Goal: Information Seeking & Learning: Learn about a topic

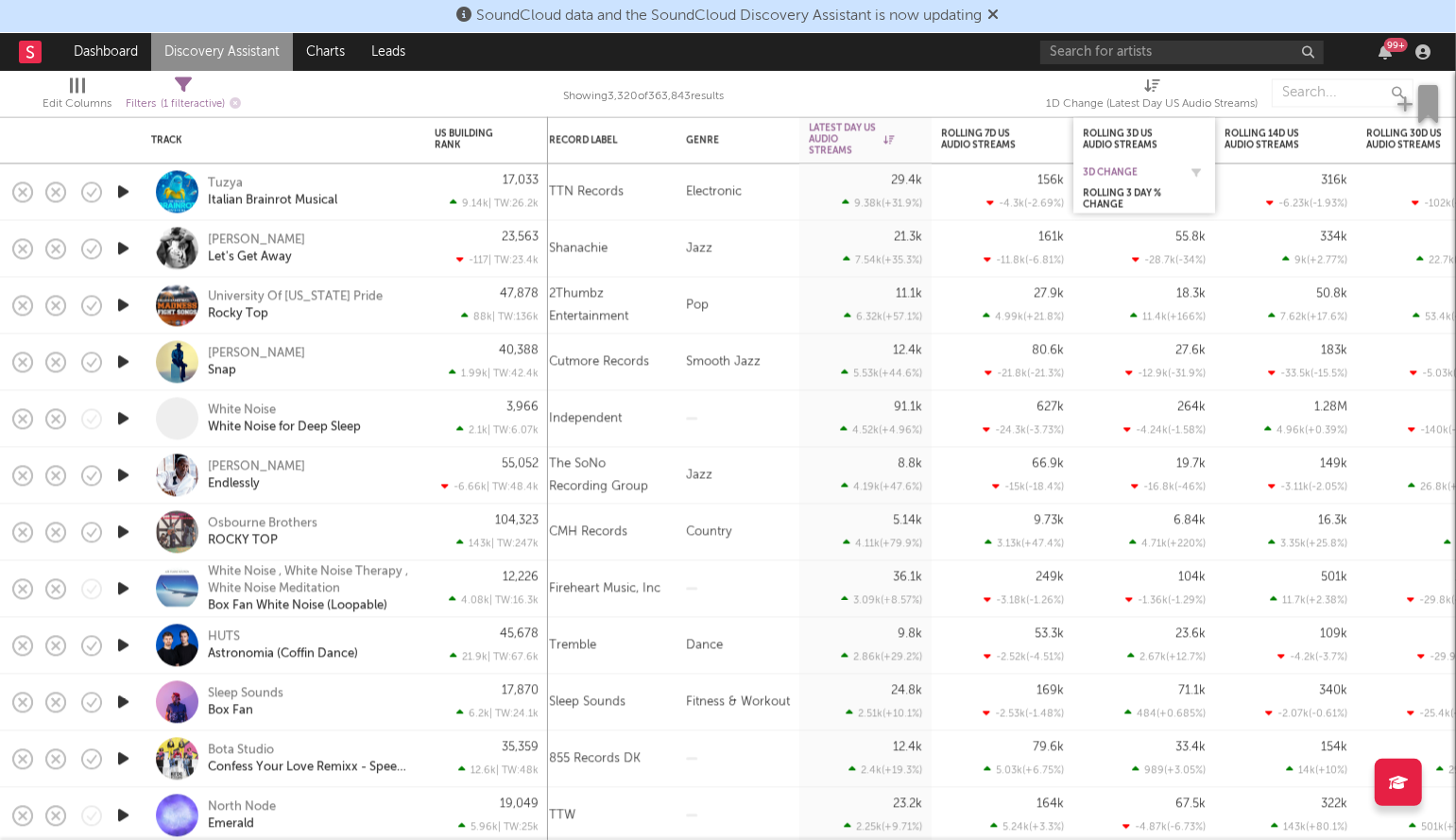
click at [1114, 172] on div "3D Change" at bounding box center [1130, 173] width 95 height 12
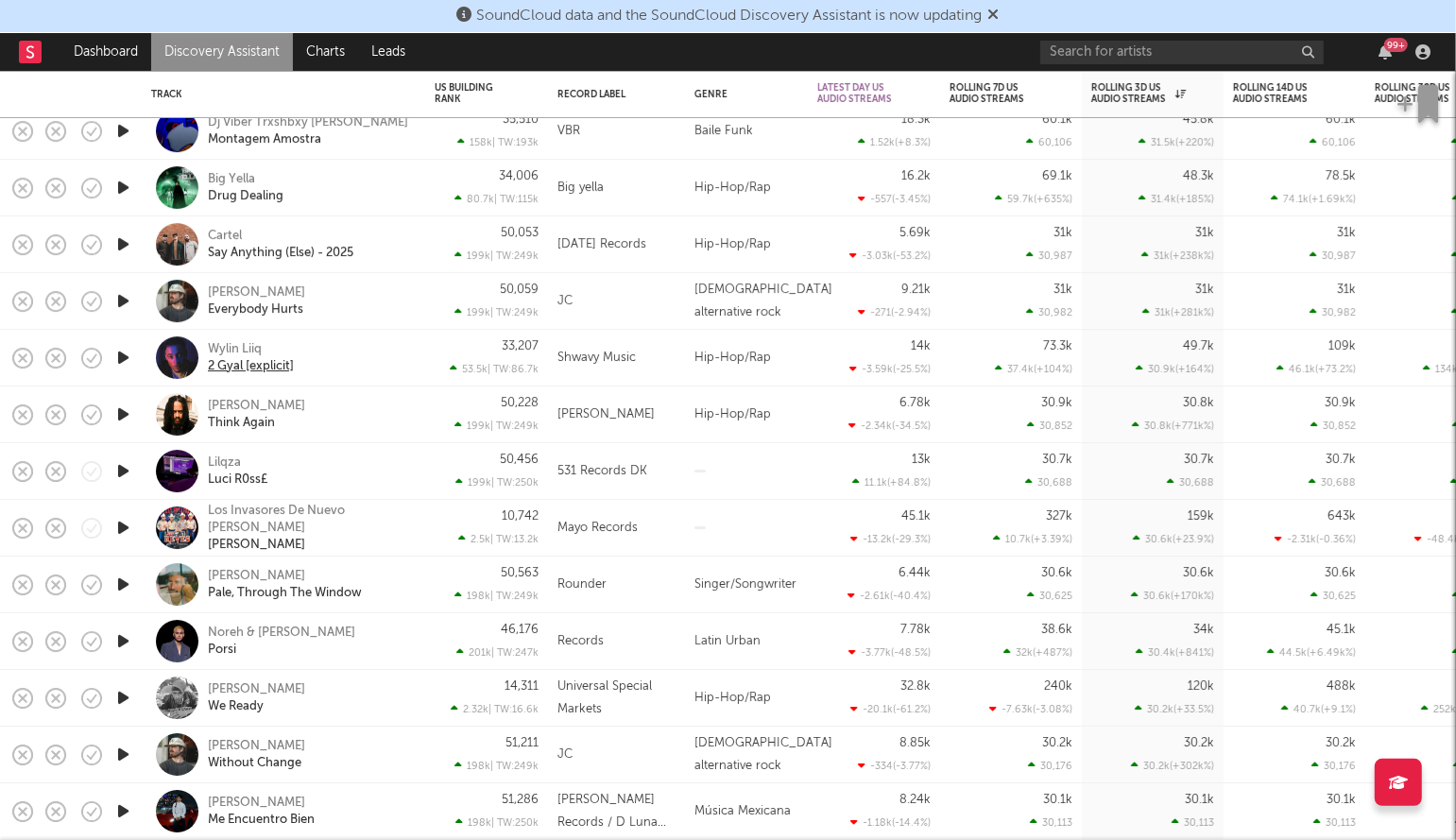
click at [269, 365] on div "2 Gyal [explicit]" at bounding box center [250, 367] width 86 height 17
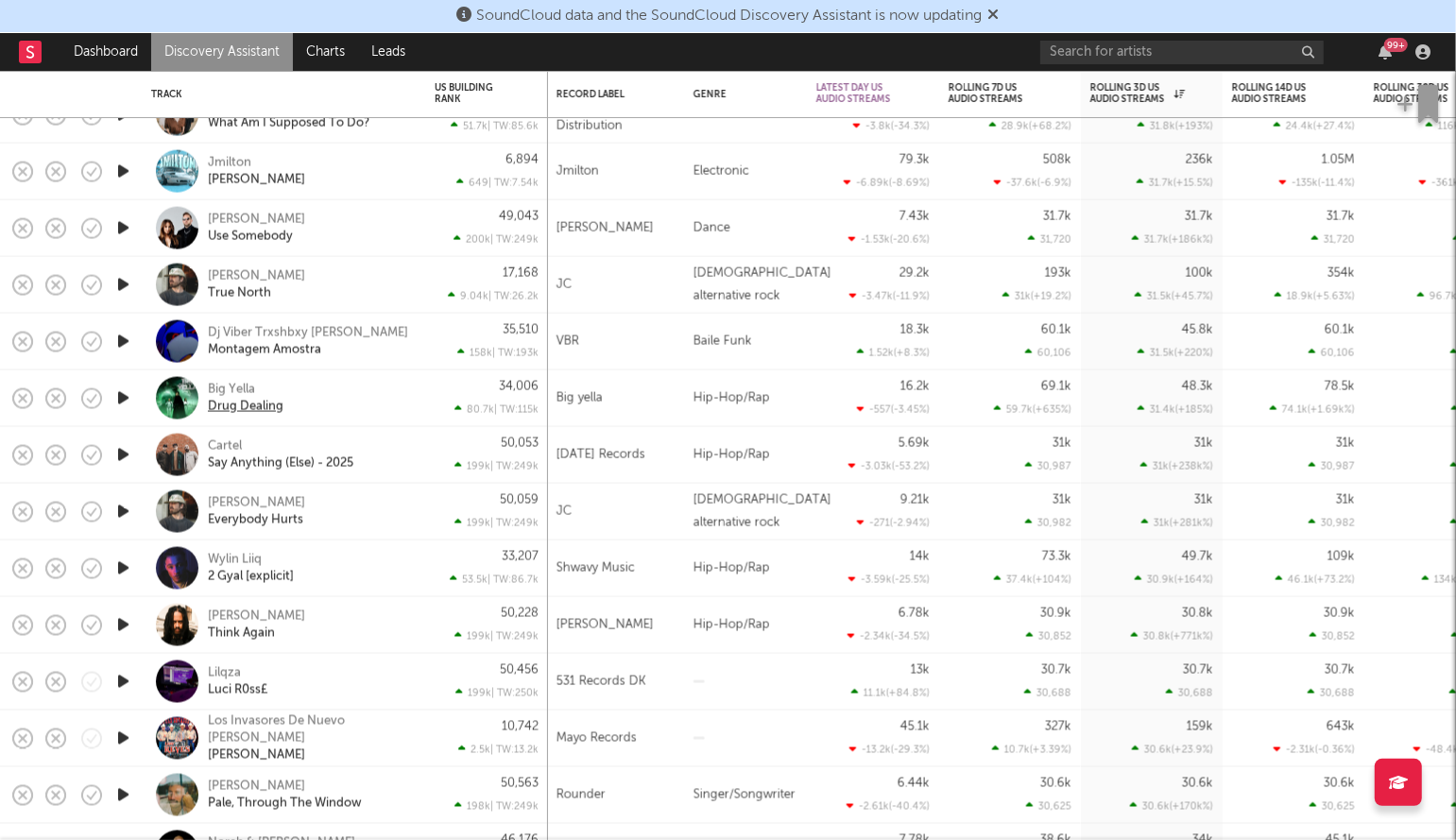
click at [246, 406] on div "Drug Dealing" at bounding box center [245, 407] width 75 height 17
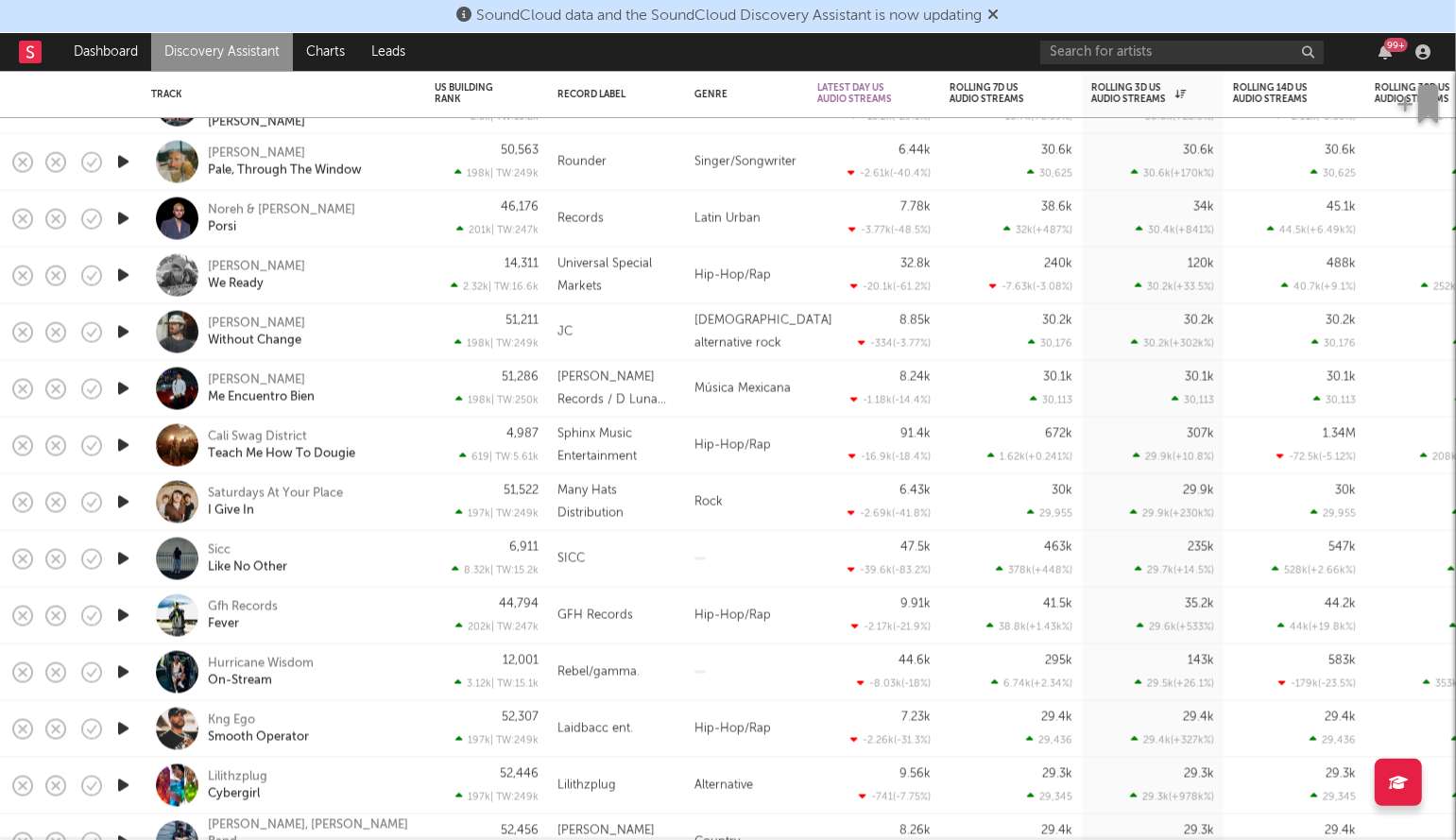
click at [122, 556] on icon "button" at bounding box center [123, 559] width 20 height 23
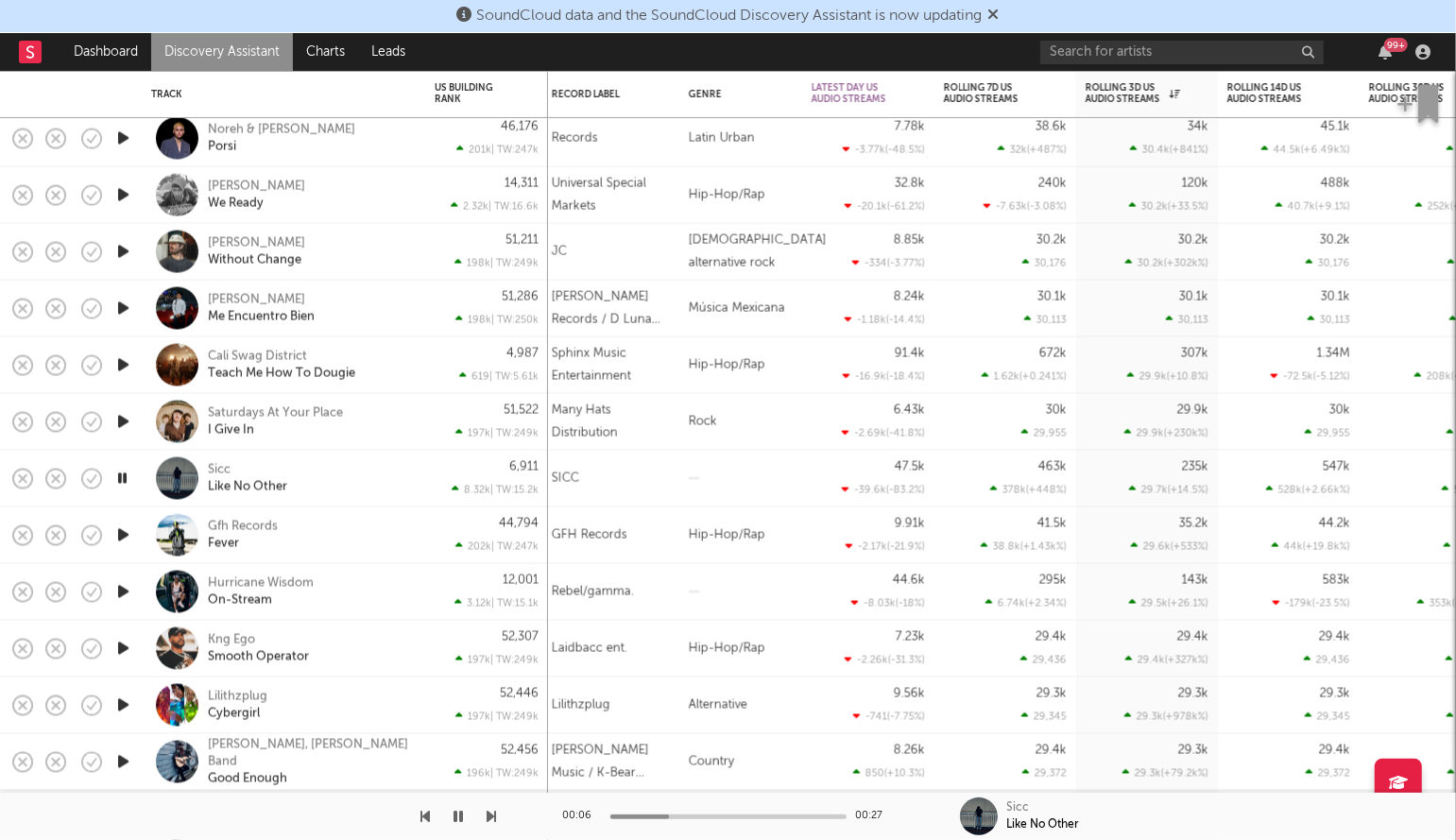
click at [458, 817] on icon "button" at bounding box center [459, 817] width 10 height 15
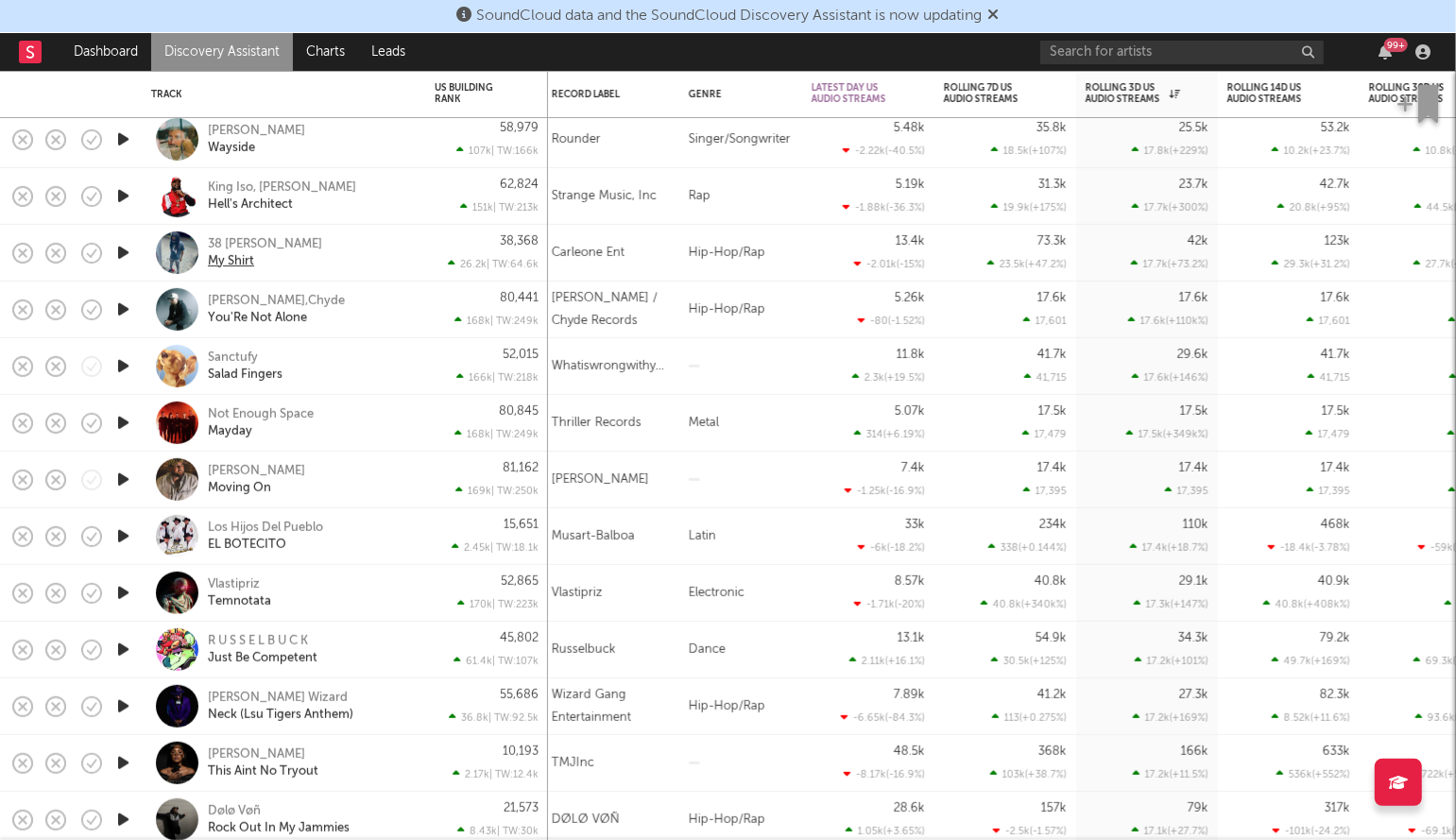
click at [235, 262] on div "My Shirt" at bounding box center [231, 261] width 46 height 17
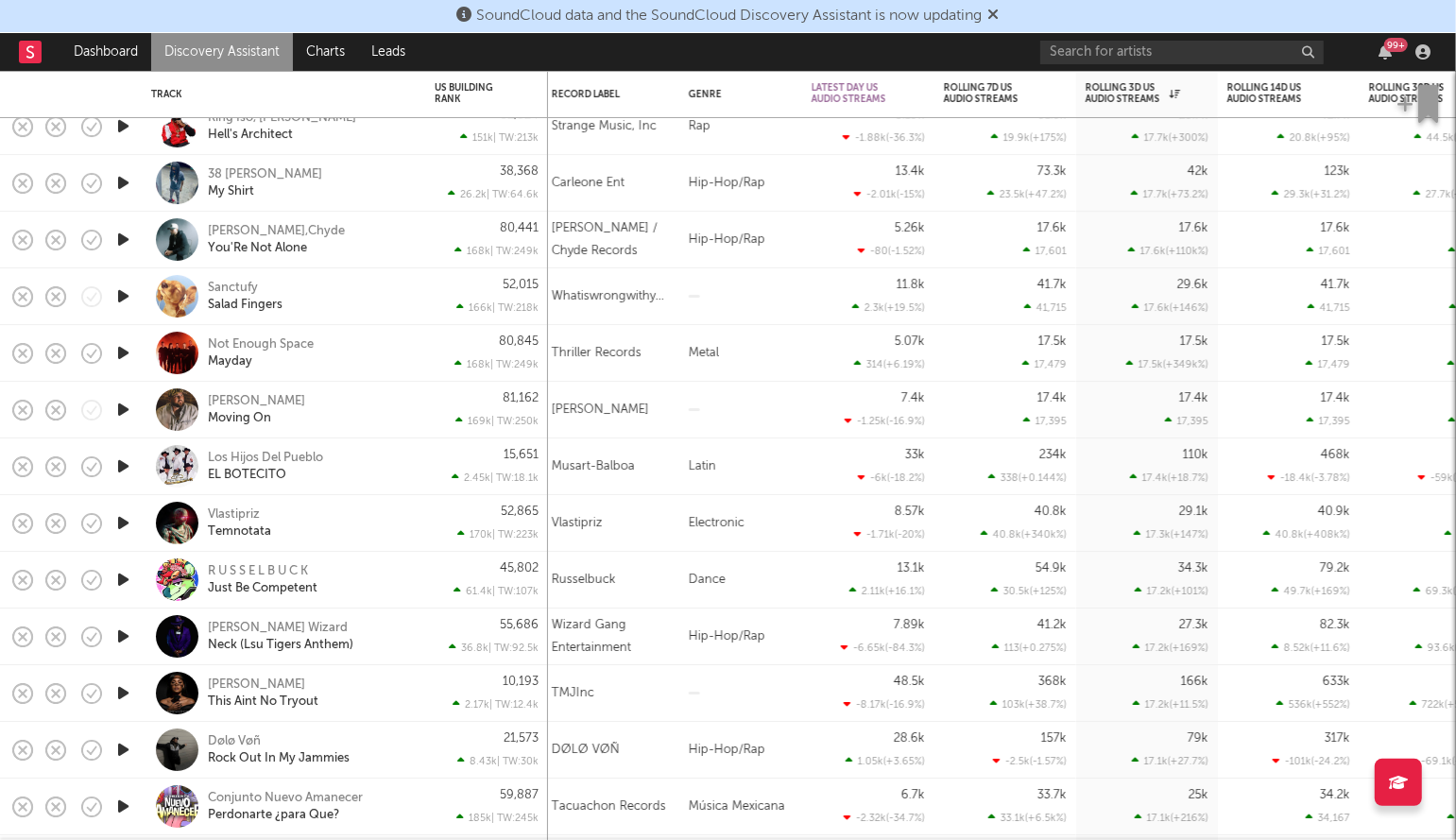
click at [1, 48] on nav "Dashboard Discovery Assistant Charts Leads 99 +" at bounding box center [728, 51] width 1456 height 38
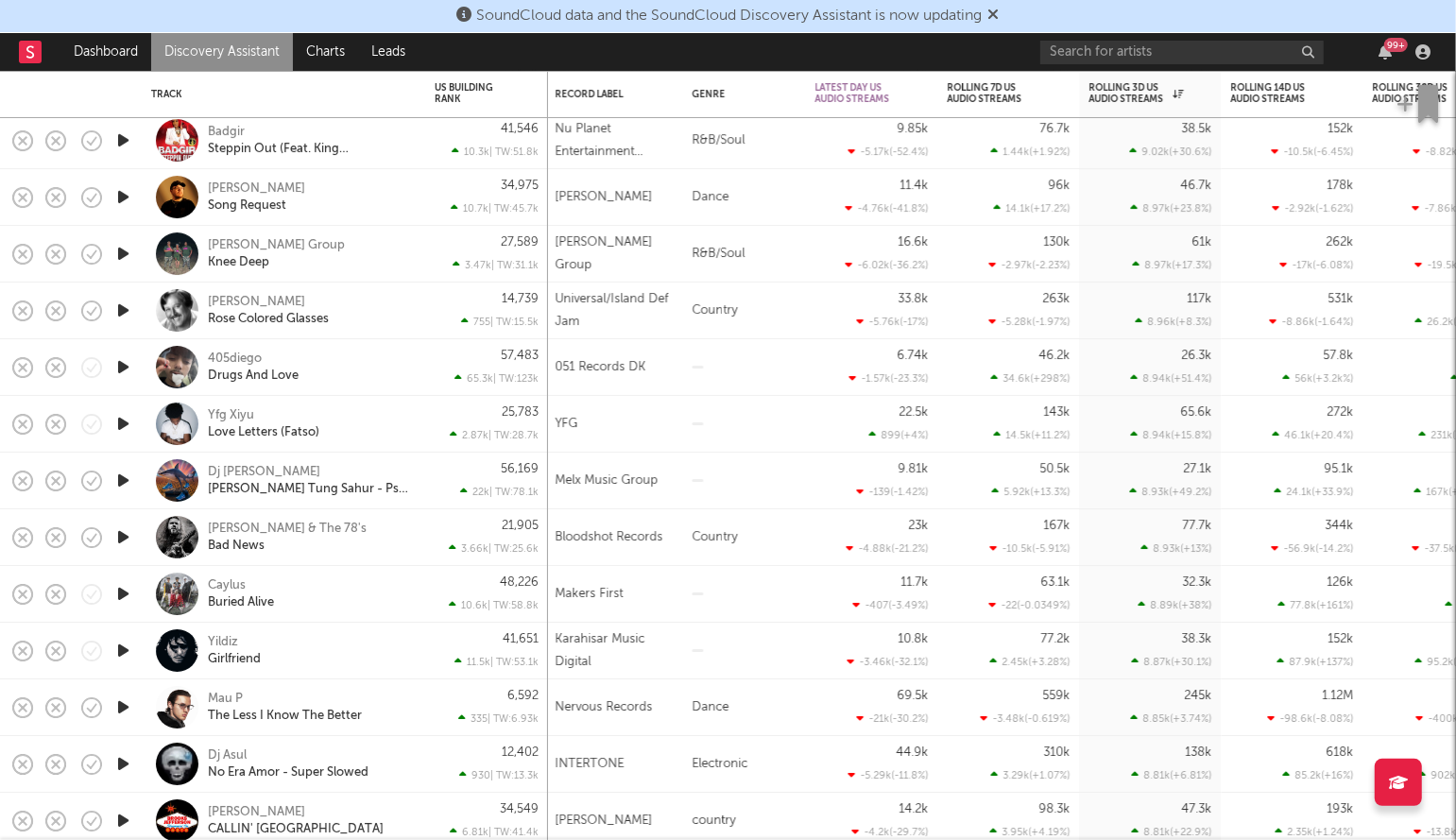
click at [370, 379] on div "405diego Drugs And Love" at bounding box center [309, 367] width 203 height 34
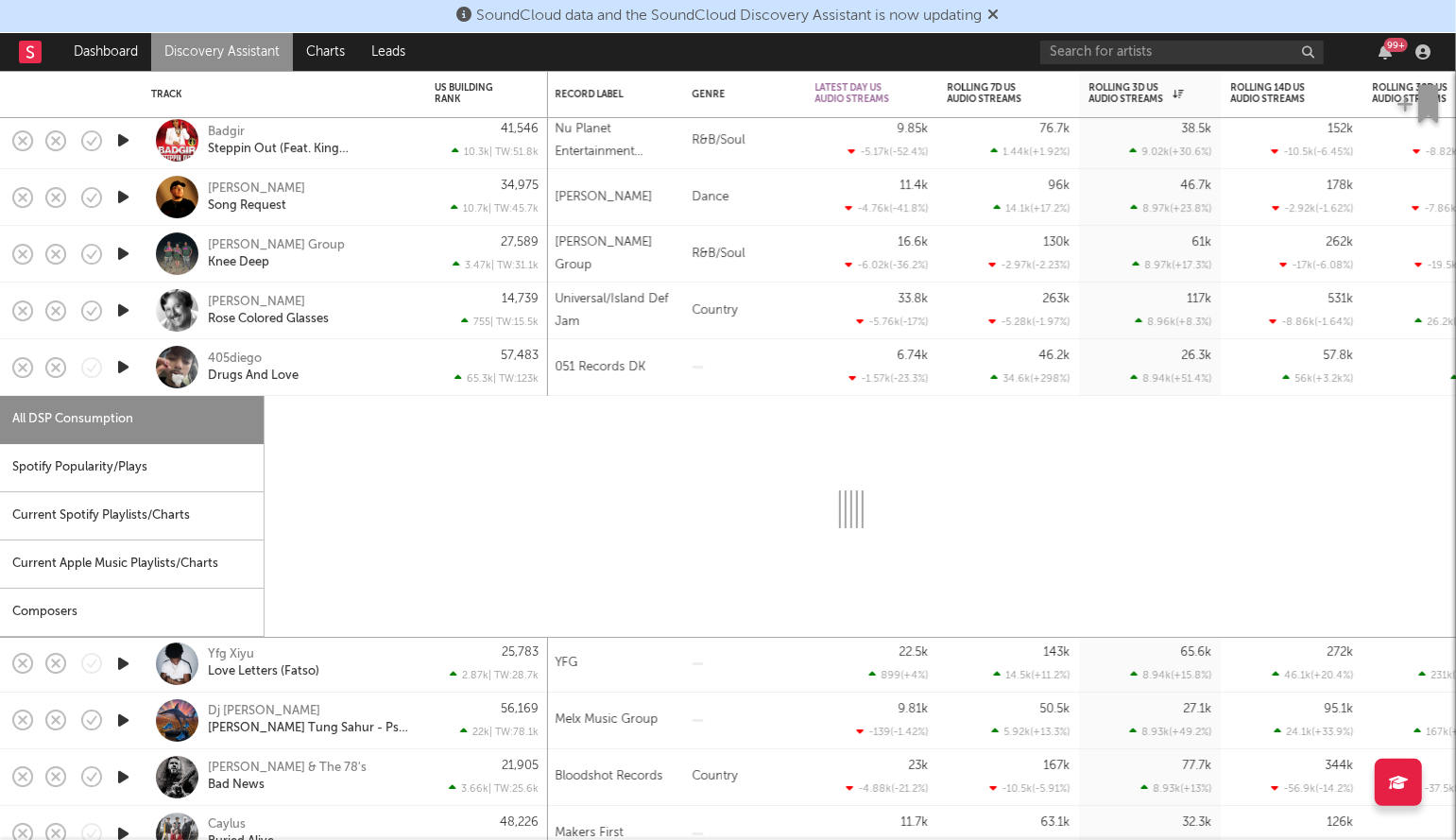
click at [370, 379] on div "405diego Drugs And Love" at bounding box center [309, 367] width 203 height 34
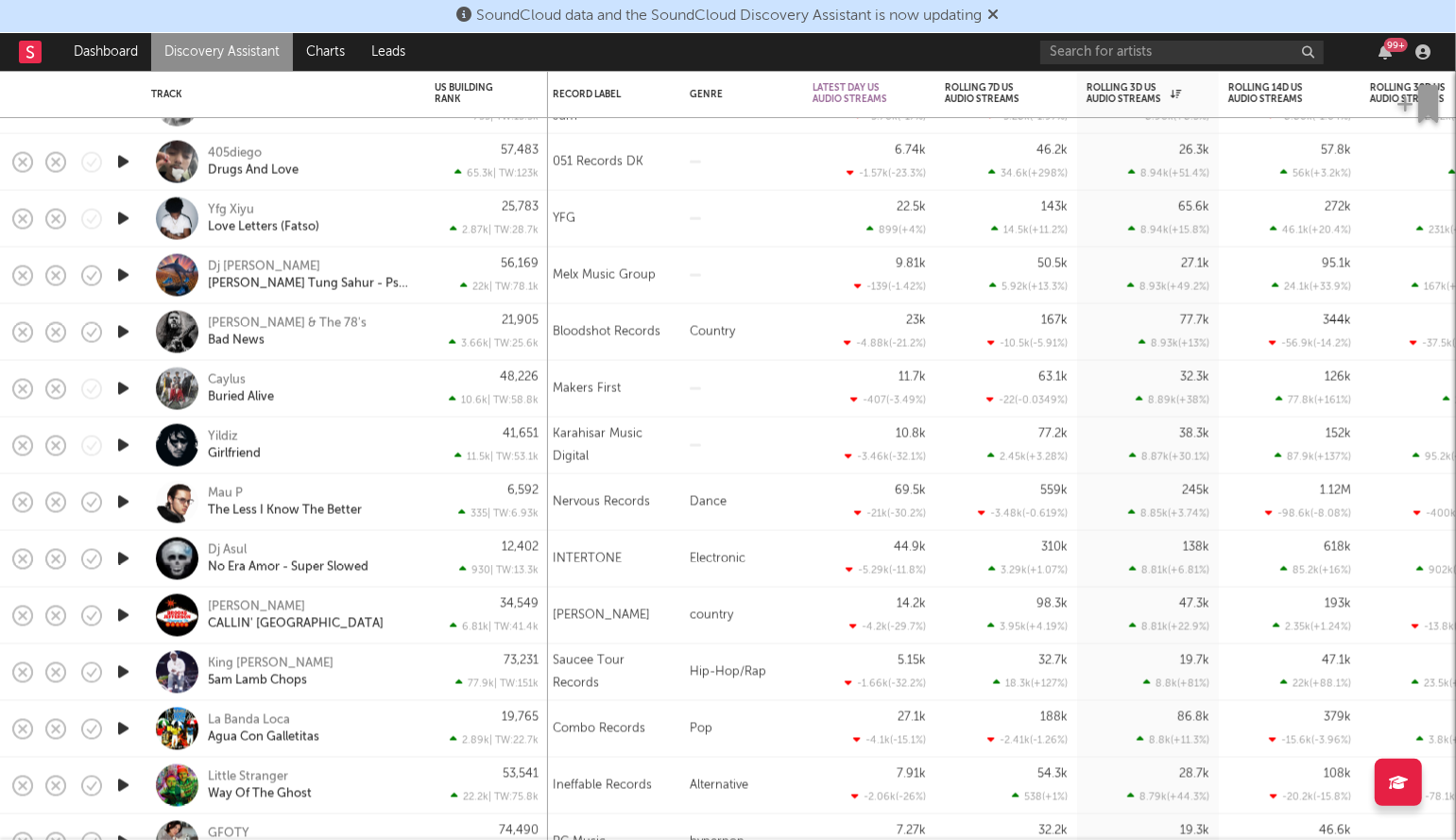
click at [1000, 12] on icon at bounding box center [994, 14] width 12 height 15
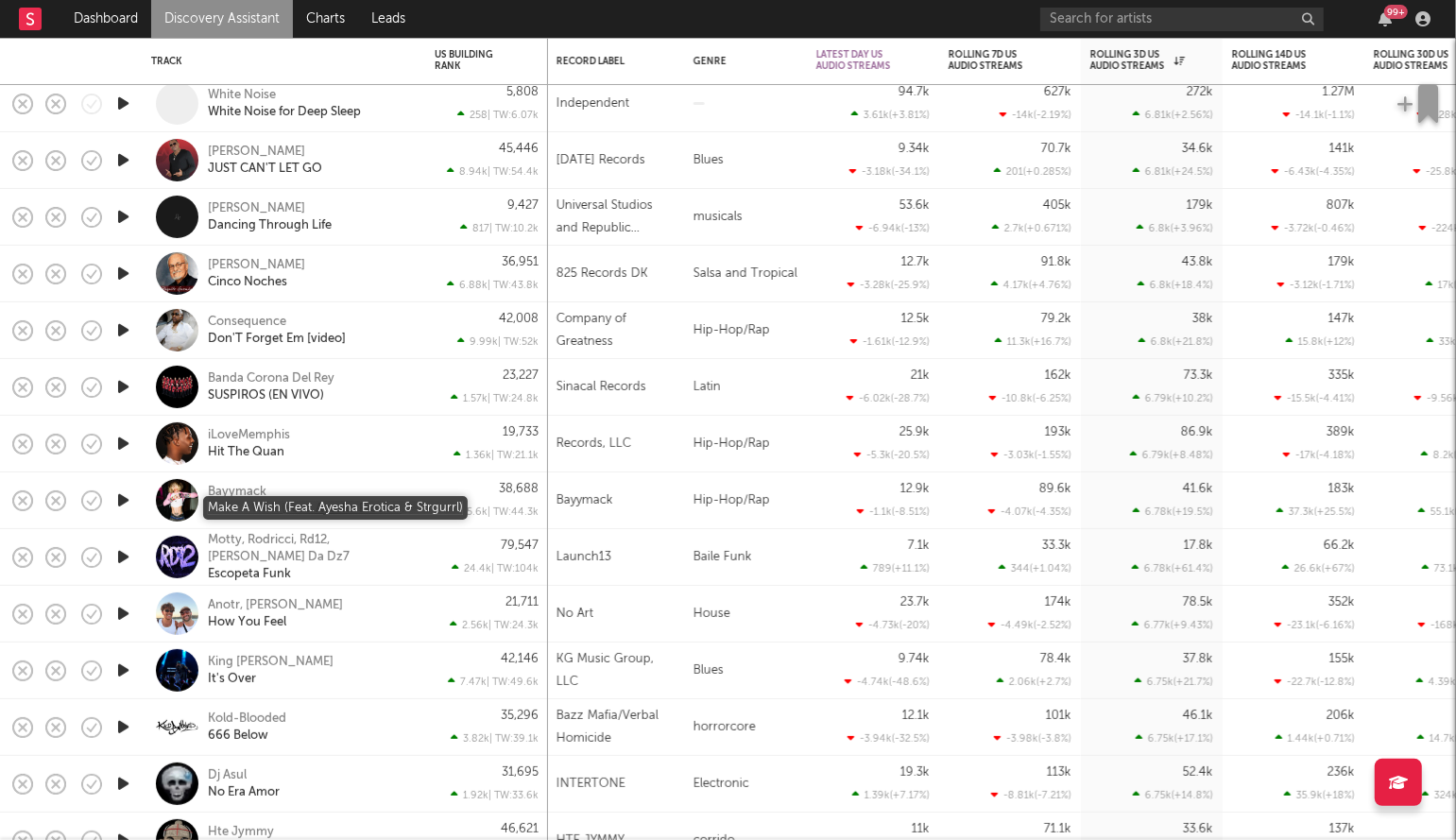
click at [285, 510] on div "Make A Wish (Feat. Ayesha Erotica & Strgurrl)" at bounding box center [309, 509] width 203 height 17
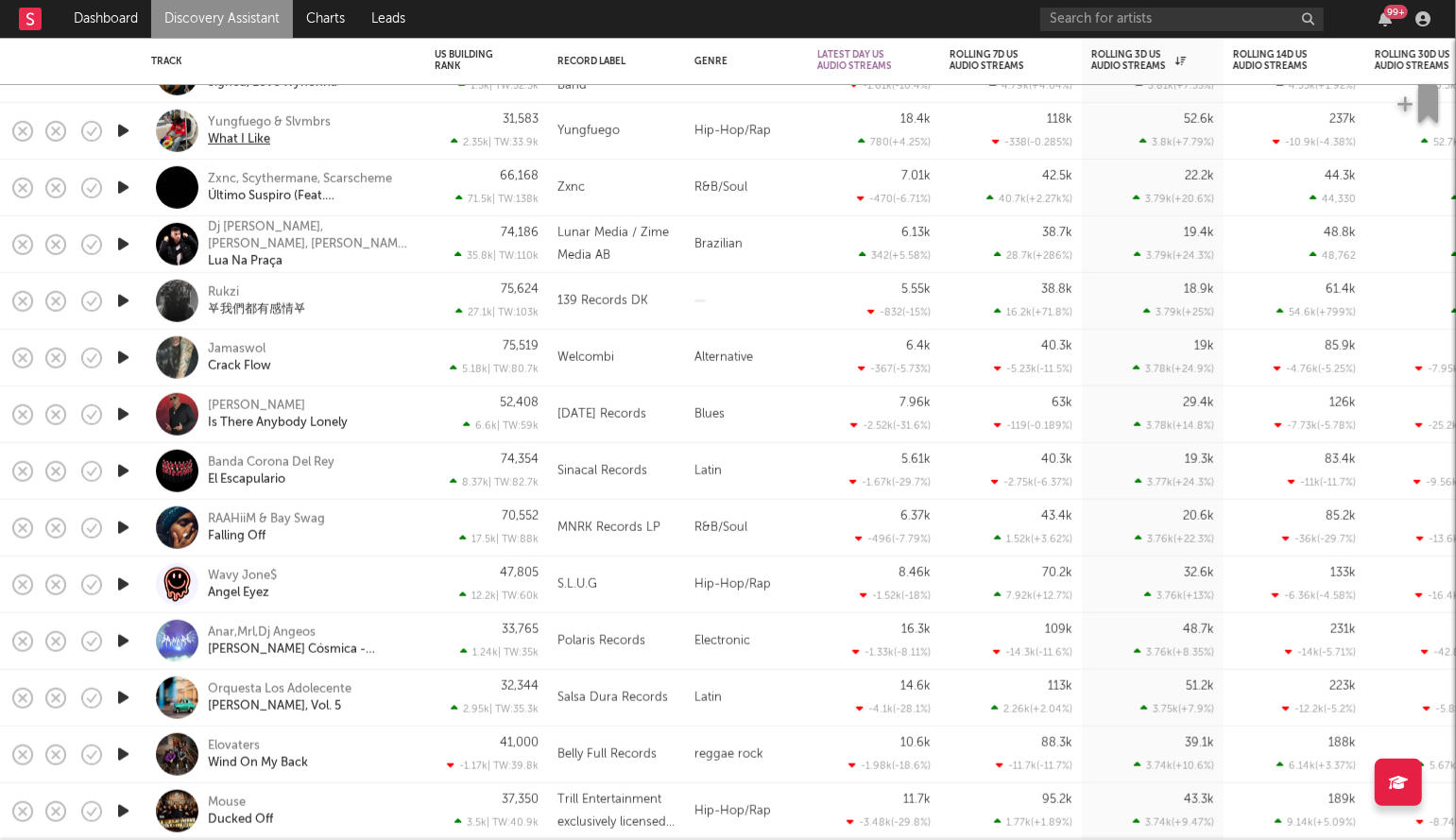
click at [248, 131] on div "What I Like" at bounding box center [239, 139] width 63 height 17
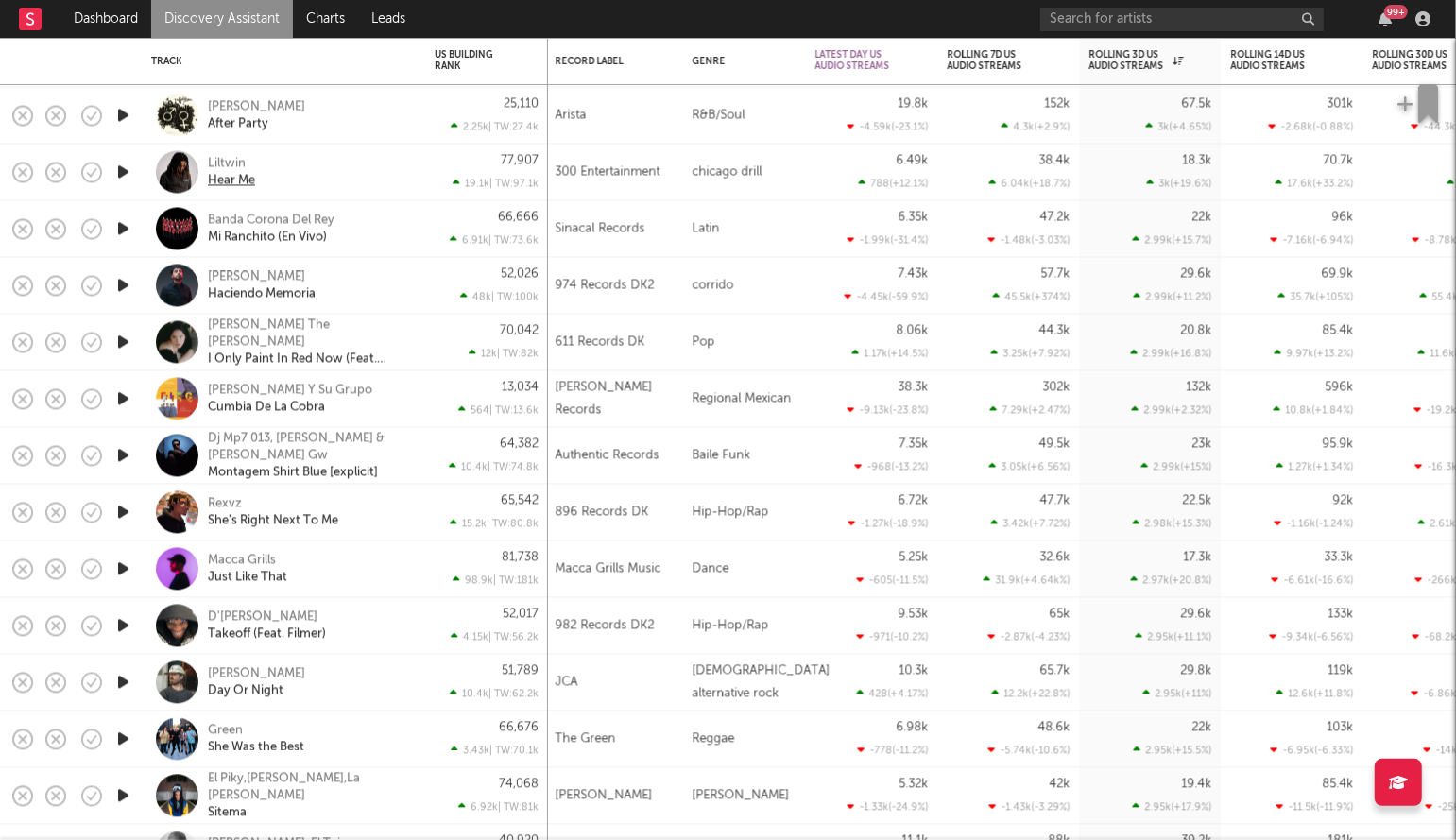
click at [227, 175] on div "Hear Me" at bounding box center [231, 181] width 47 height 17
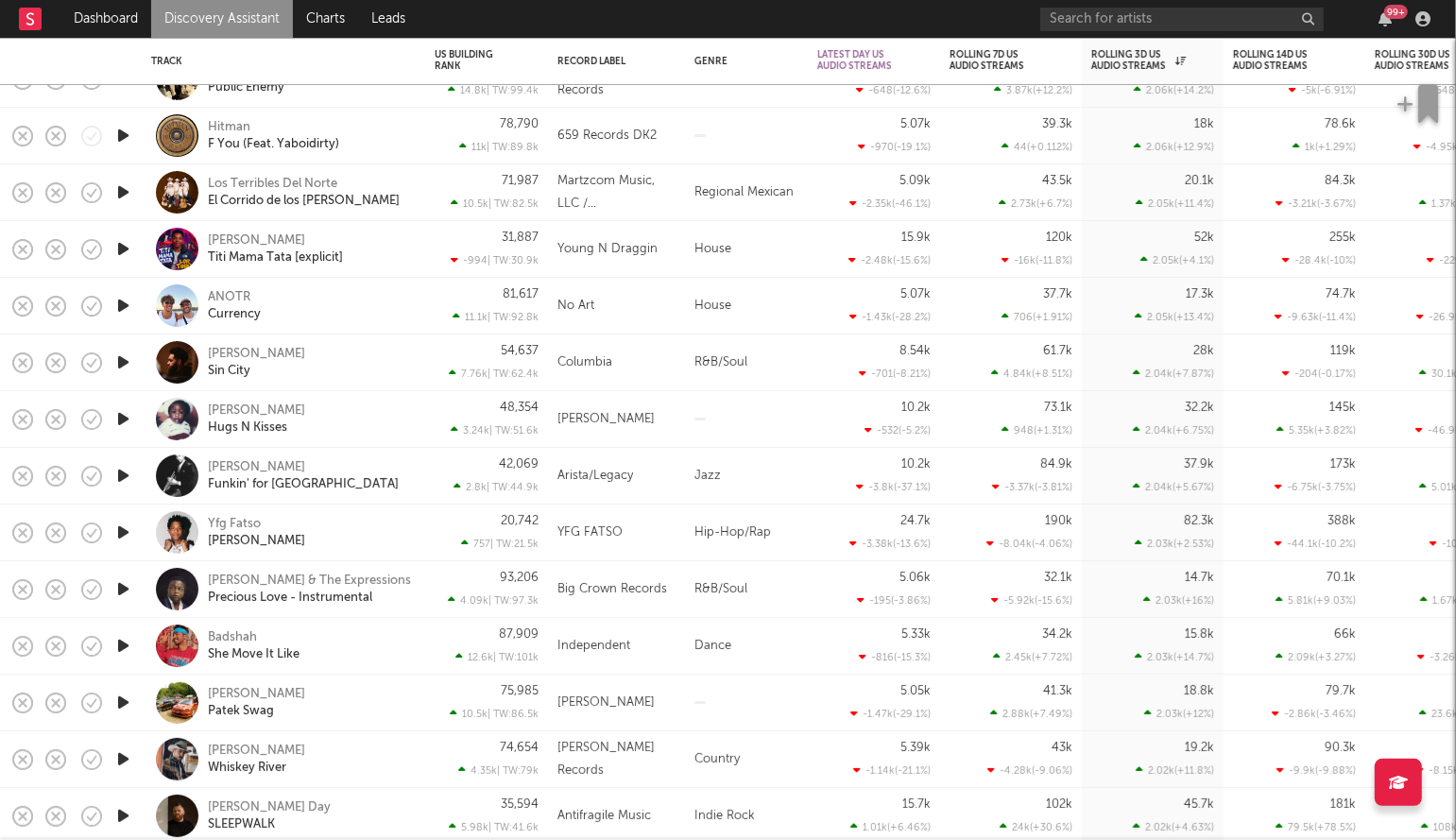
click at [122, 421] on icon "button" at bounding box center [123, 419] width 20 height 23
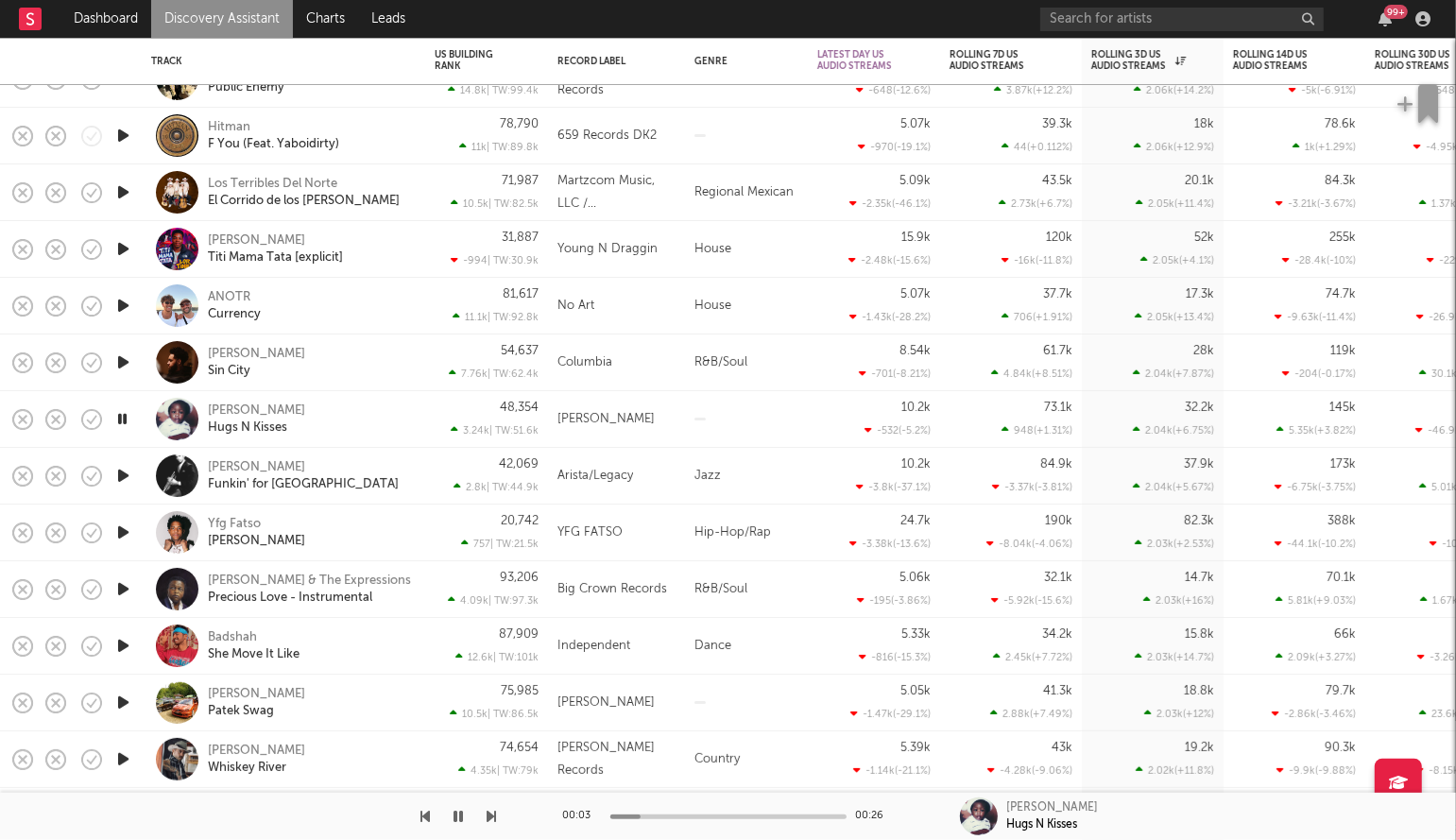
click at [121, 420] on icon "button" at bounding box center [122, 419] width 18 height 23
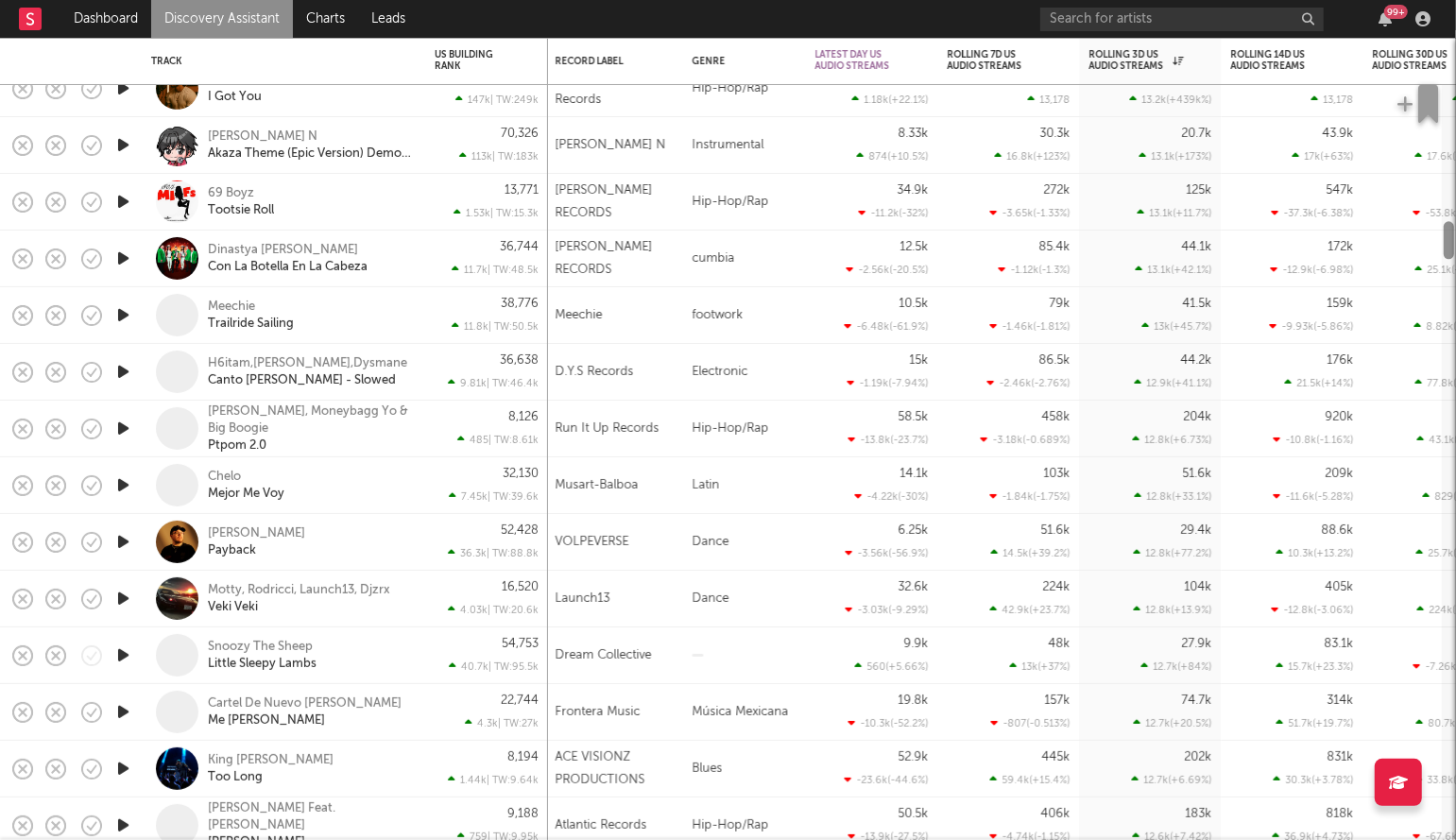
drag, startPoint x: 1451, startPoint y: 516, endPoint x: 1450, endPoint y: 244, distance: 272.0
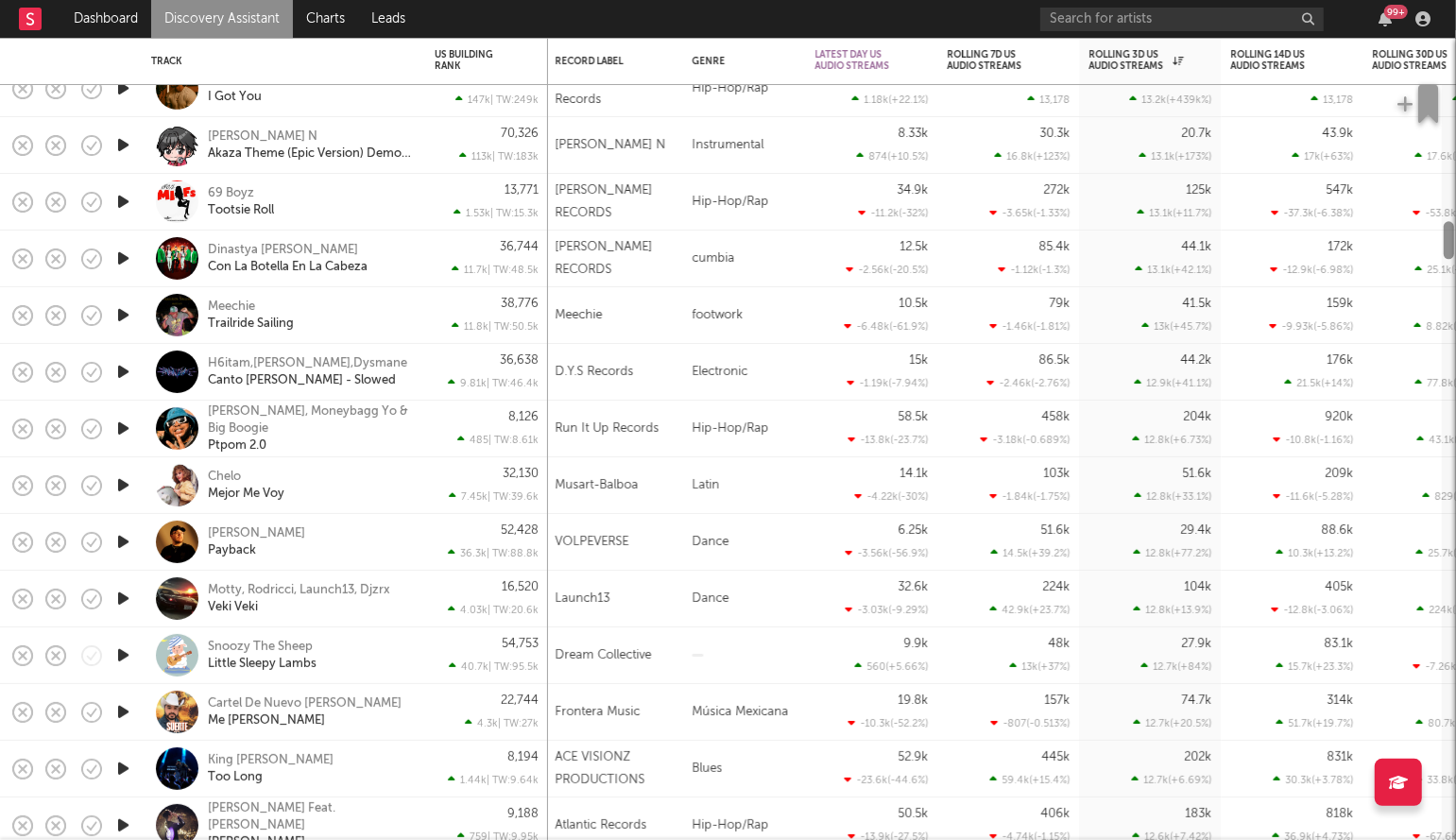
click at [1450, 244] on div at bounding box center [1448, 240] width 11 height 38
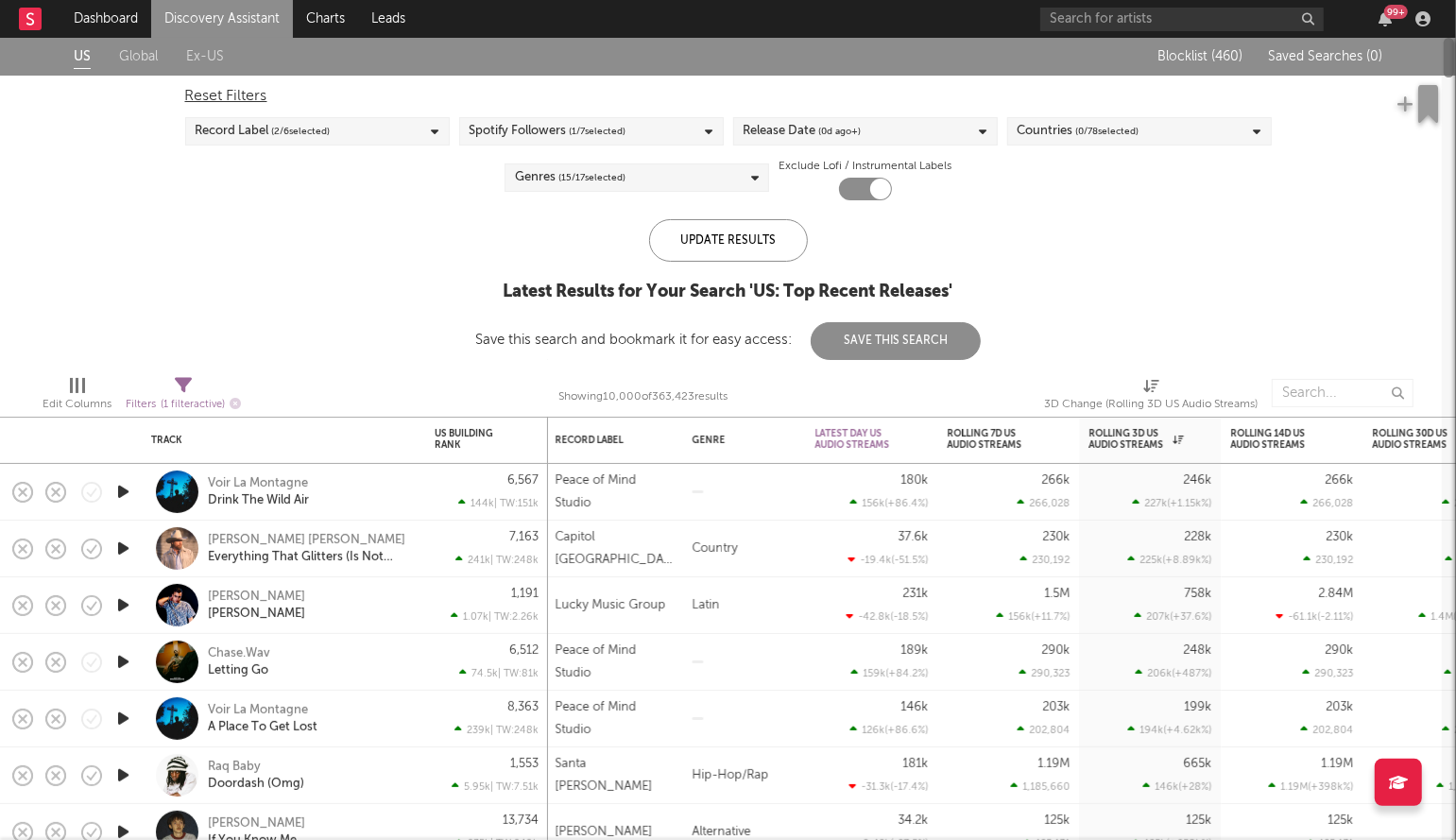
drag, startPoint x: 1450, startPoint y: 243, endPoint x: 1446, endPoint y: 74, distance: 169.0
click at [1446, 74] on div "Dashboard Discovery Assistant Charts Leads 99 + Notifications Settings Mark all…" at bounding box center [728, 420] width 1456 height 840
click at [840, 467] on div "1D Change" at bounding box center [858, 473] width 85 height 12
